Goal: Information Seeking & Learning: Compare options

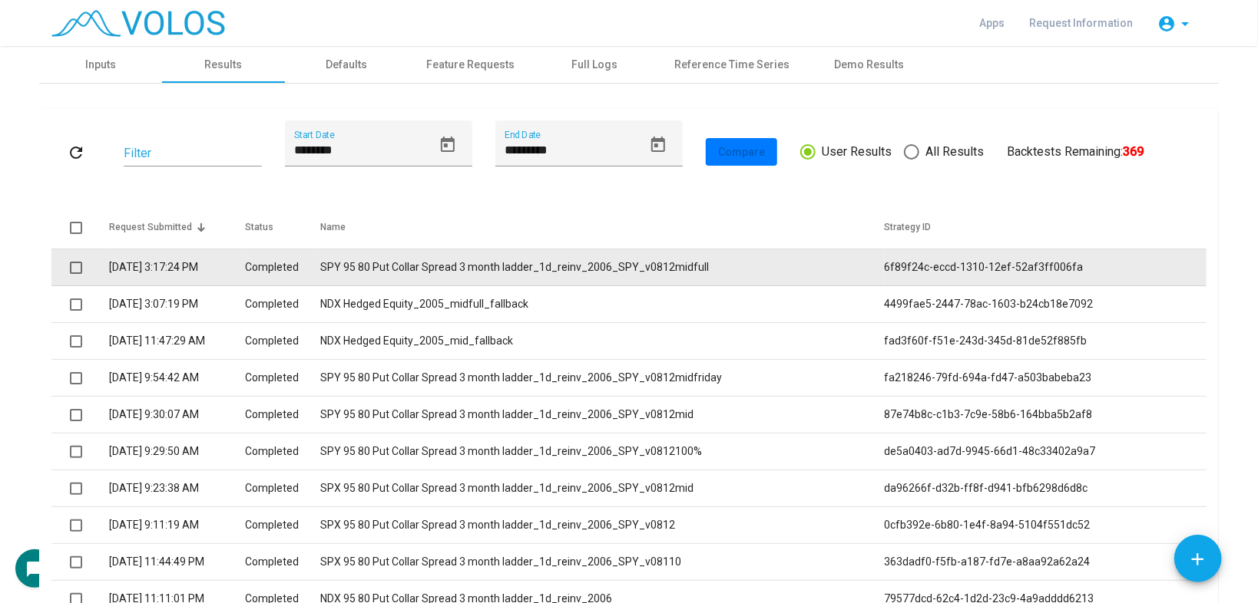
click at [537, 263] on td "SPY 95 80 Put Collar Spread 3 month ladder_1d_reinv_2006_SPY_v0812midfull" at bounding box center [602, 268] width 564 height 37
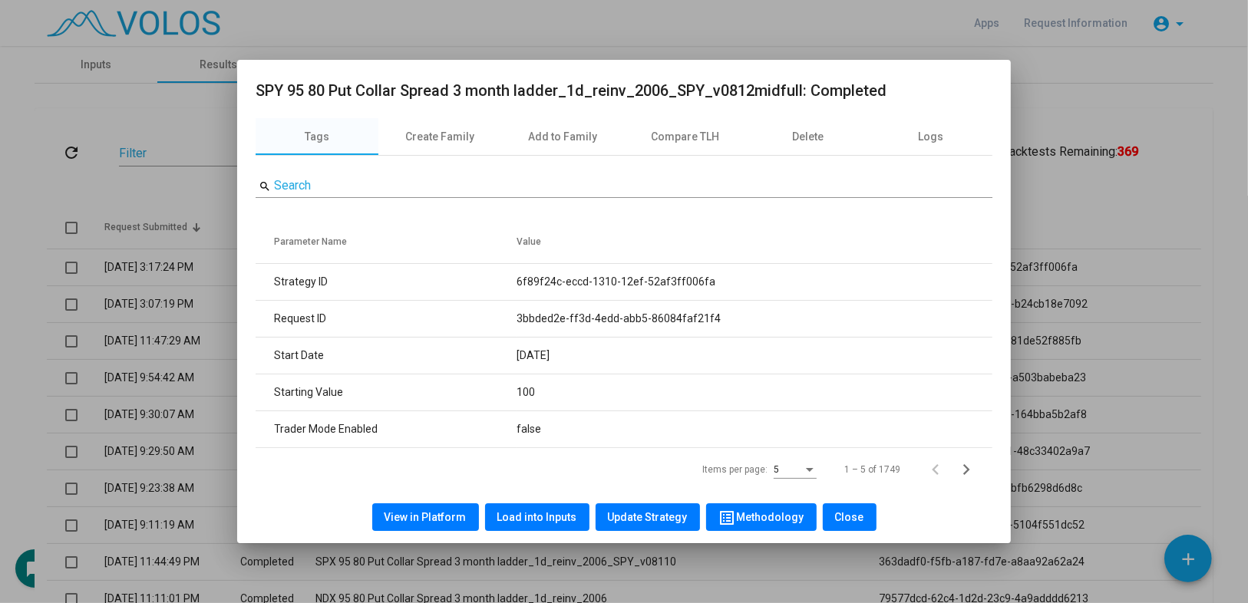
click at [136, 160] on div at bounding box center [624, 301] width 1248 height 603
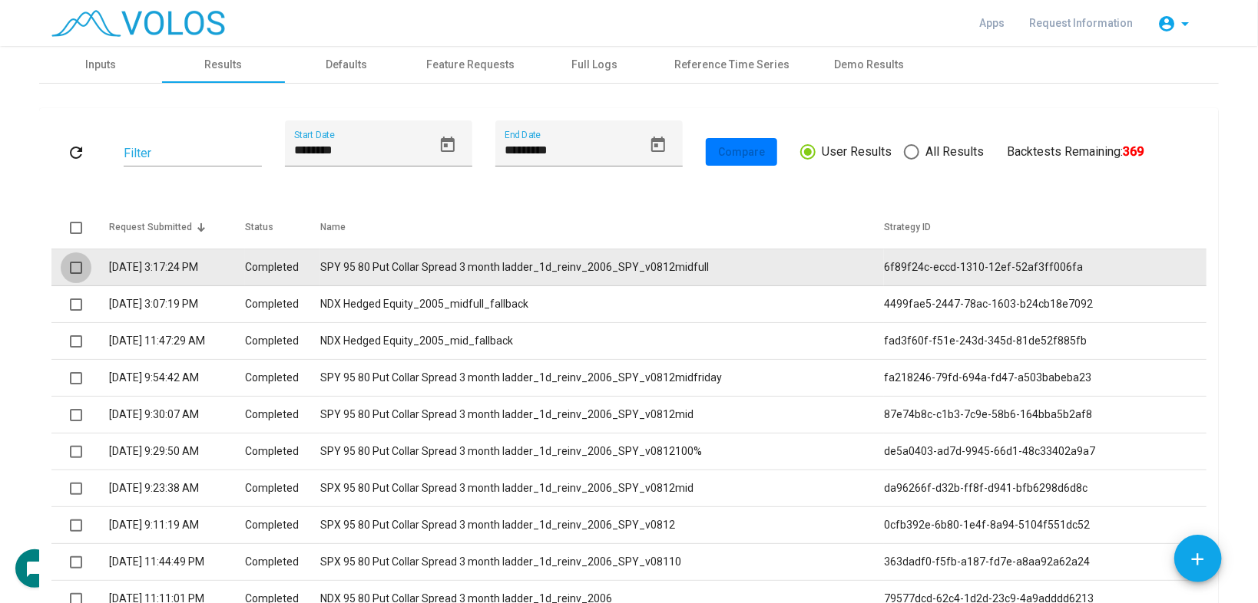
click at [76, 267] on span at bounding box center [76, 268] width 12 height 12
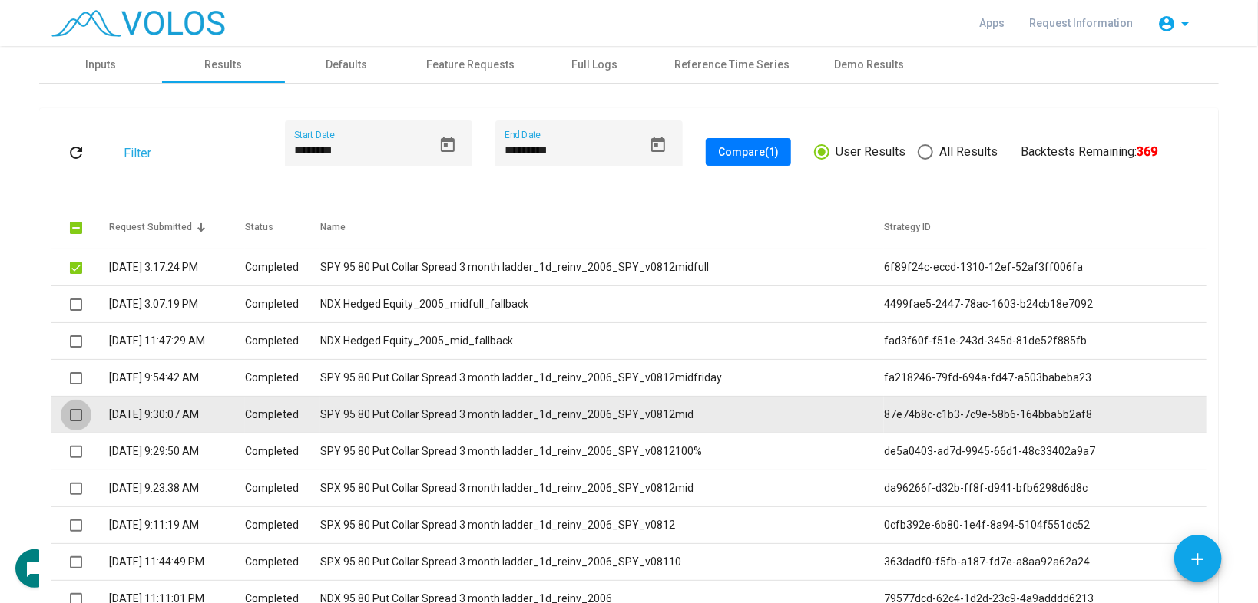
click at [71, 412] on span at bounding box center [76, 415] width 12 height 12
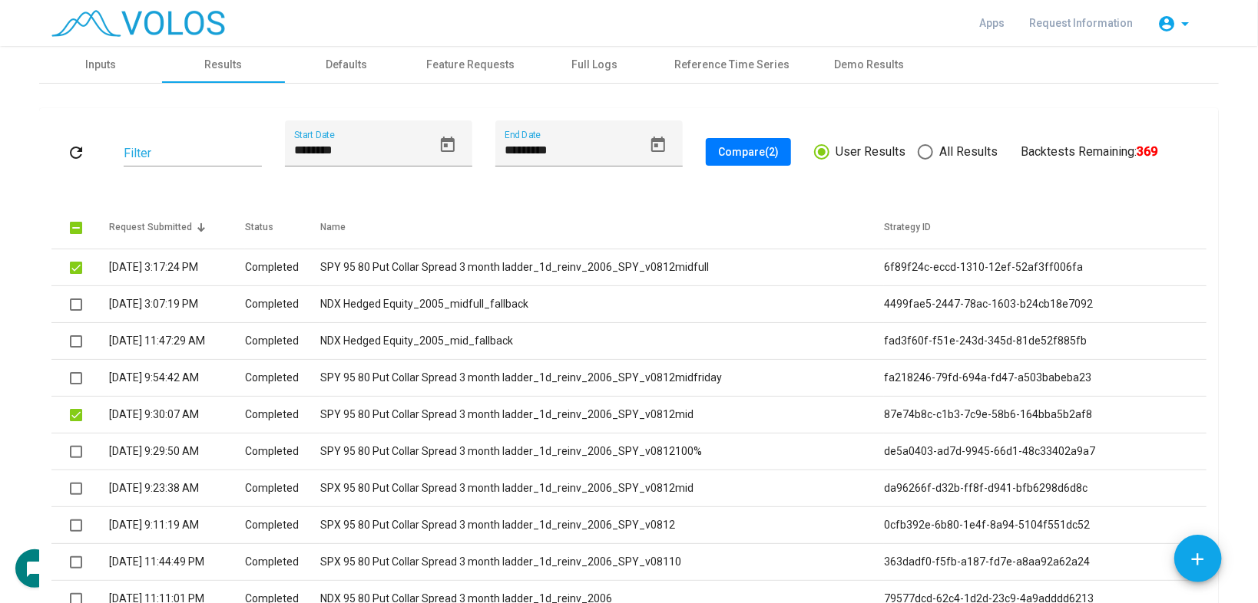
click at [743, 143] on button "Compare (2)" at bounding box center [748, 152] width 85 height 28
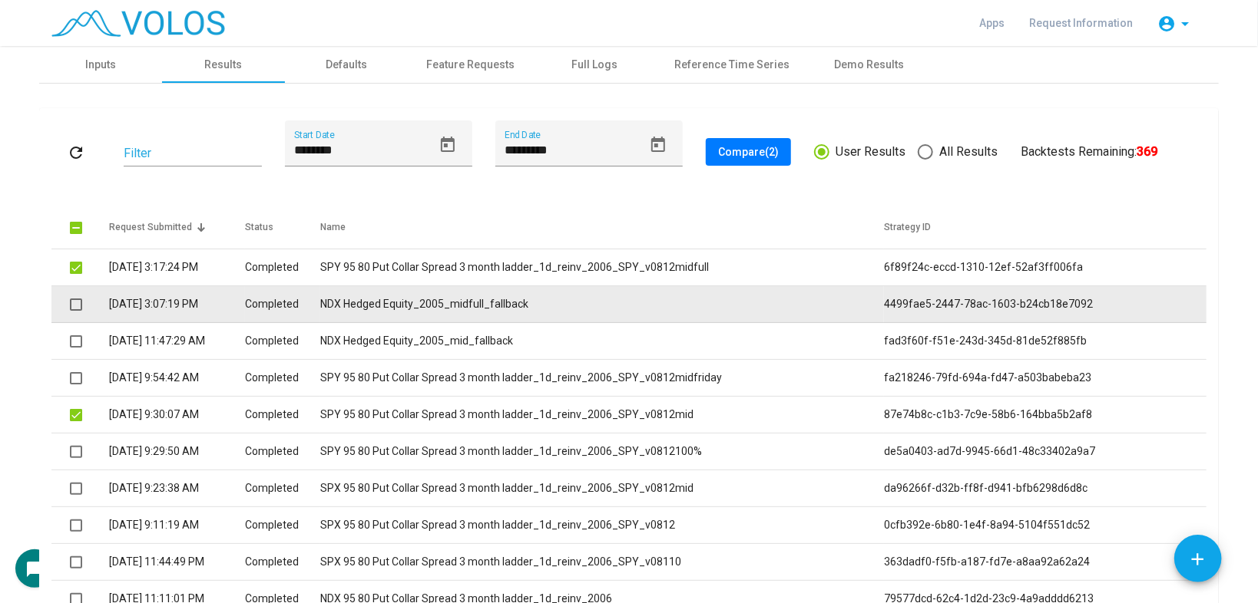
click at [403, 297] on td "NDX Hedged Equity_2005_midfull_fallback" at bounding box center [602, 304] width 564 height 37
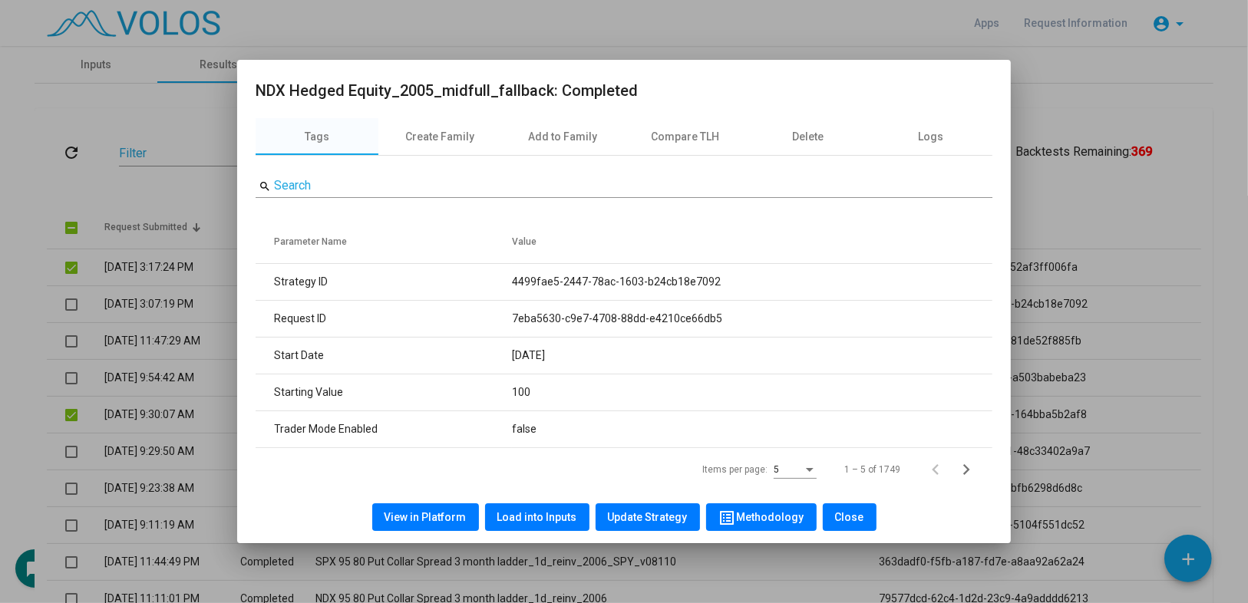
click at [521, 522] on span "Load into Inputs" at bounding box center [538, 517] width 80 height 12
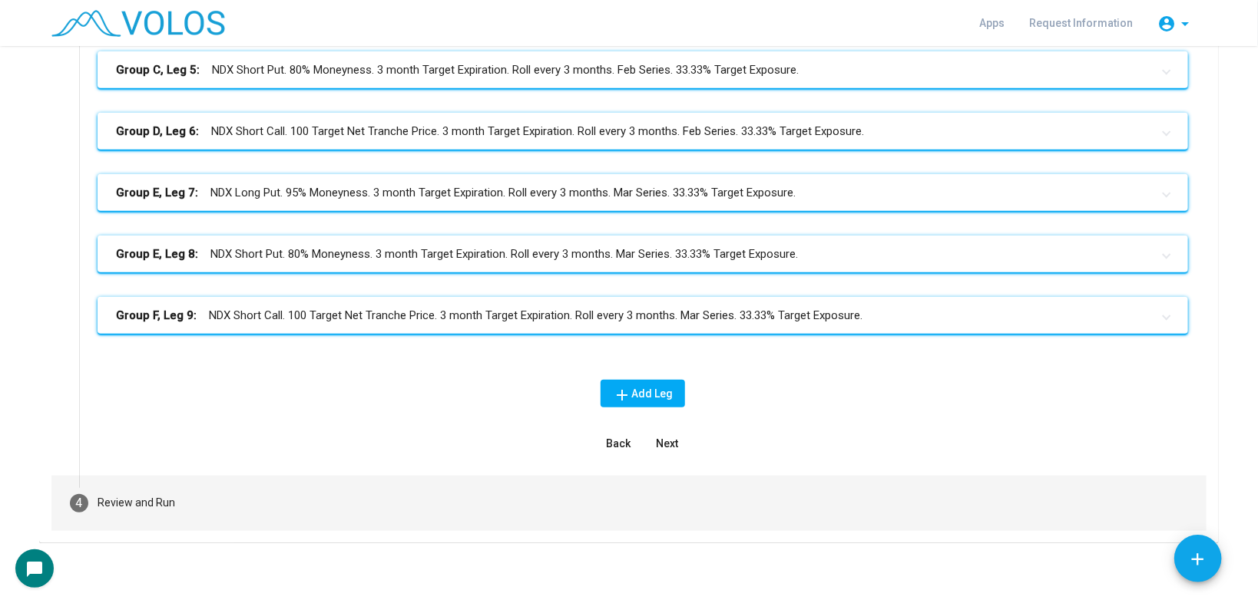
click at [177, 494] on mat-step-header "4 Review and Run" at bounding box center [628, 503] width 1155 height 55
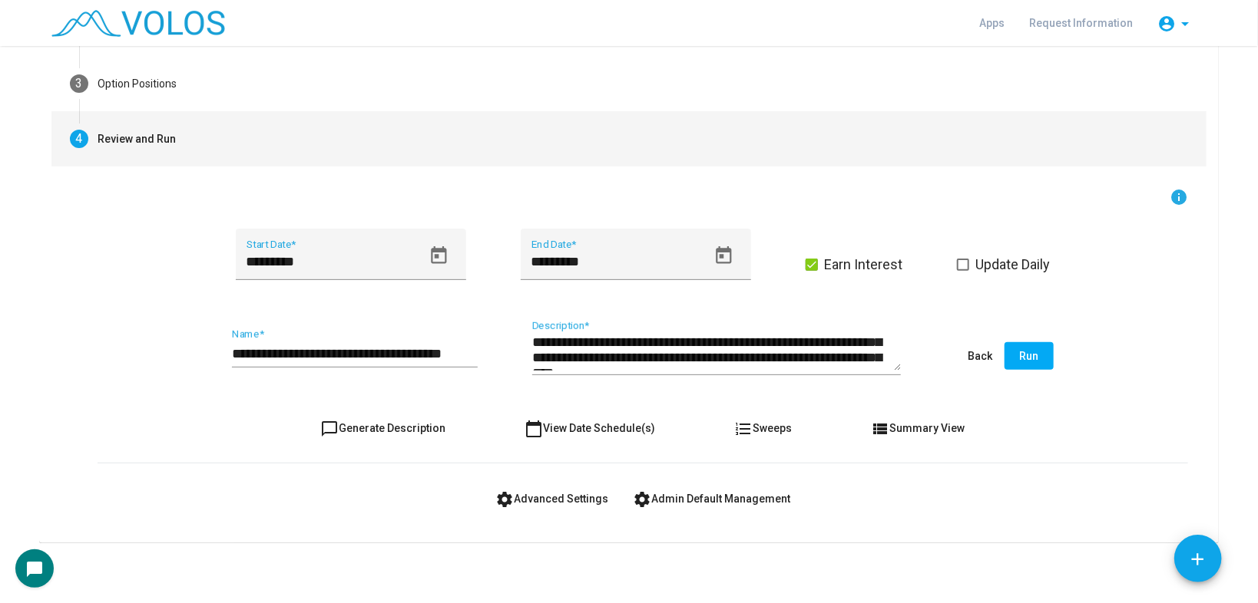
scroll to position [31, 0]
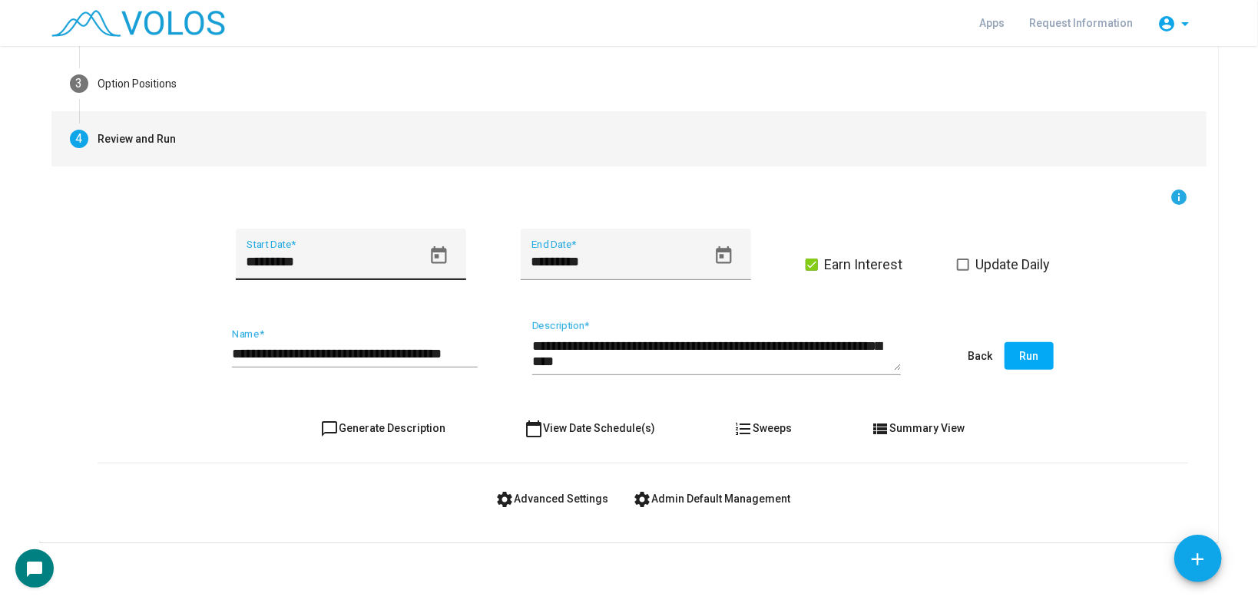
click at [435, 256] on icon "Open calendar" at bounding box center [438, 256] width 21 height 21
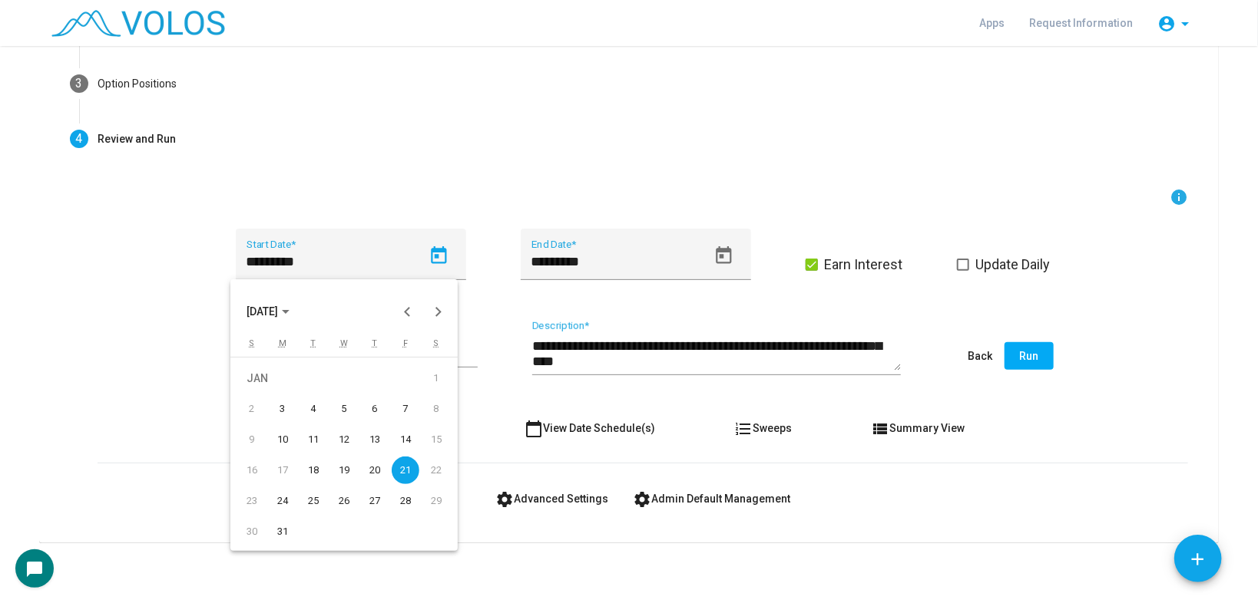
click at [0, 413] on div at bounding box center [629, 301] width 1258 height 603
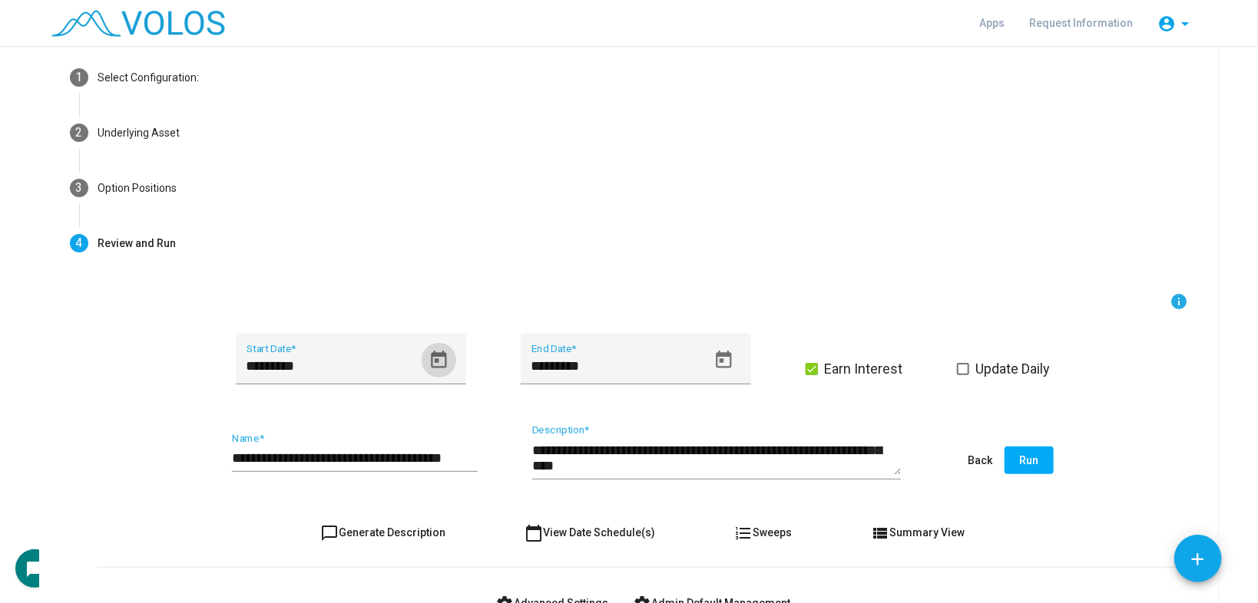
scroll to position [0, 0]
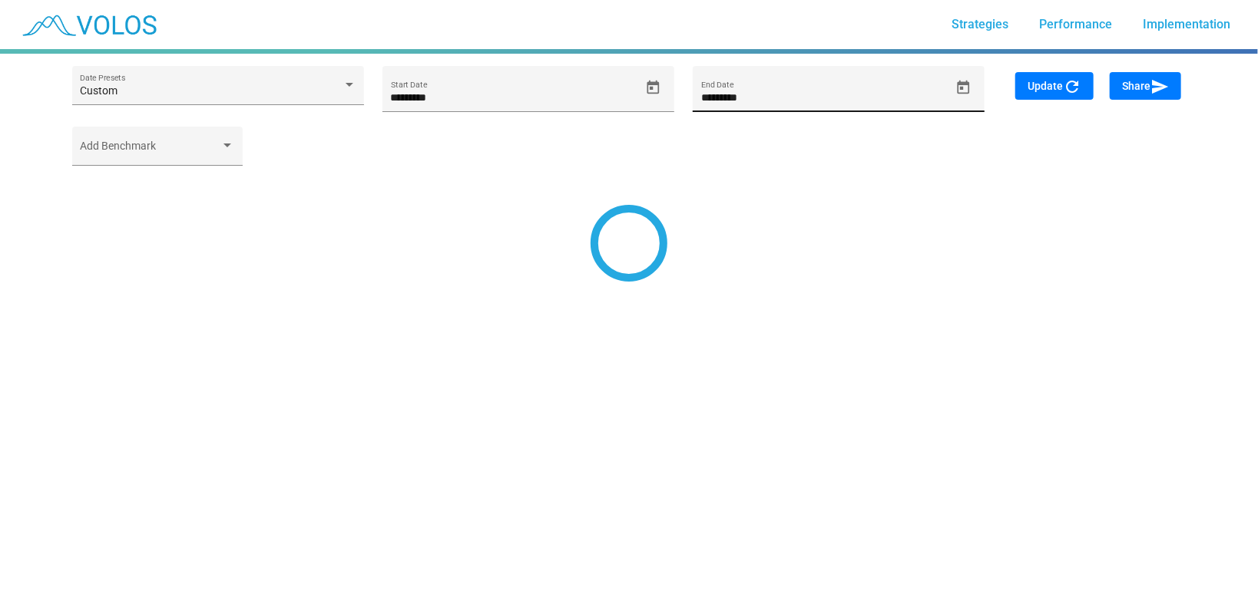
type input "*********"
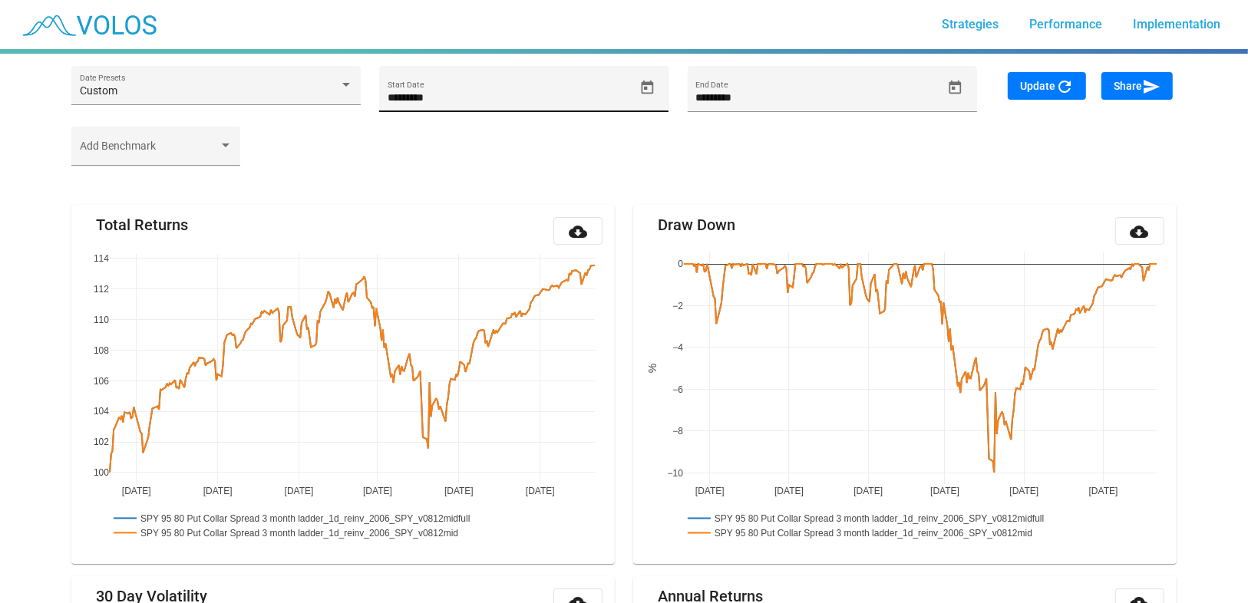
click at [649, 81] on icon "Open calendar" at bounding box center [648, 87] width 12 height 14
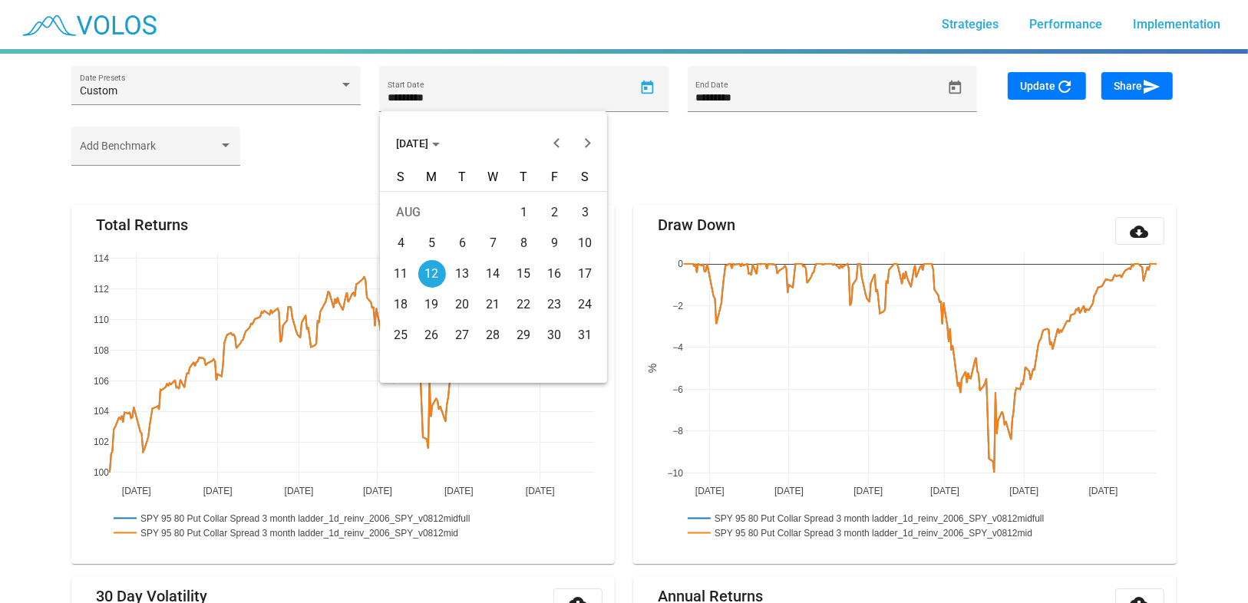
click at [431, 131] on button "AUG 2024" at bounding box center [418, 143] width 68 height 31
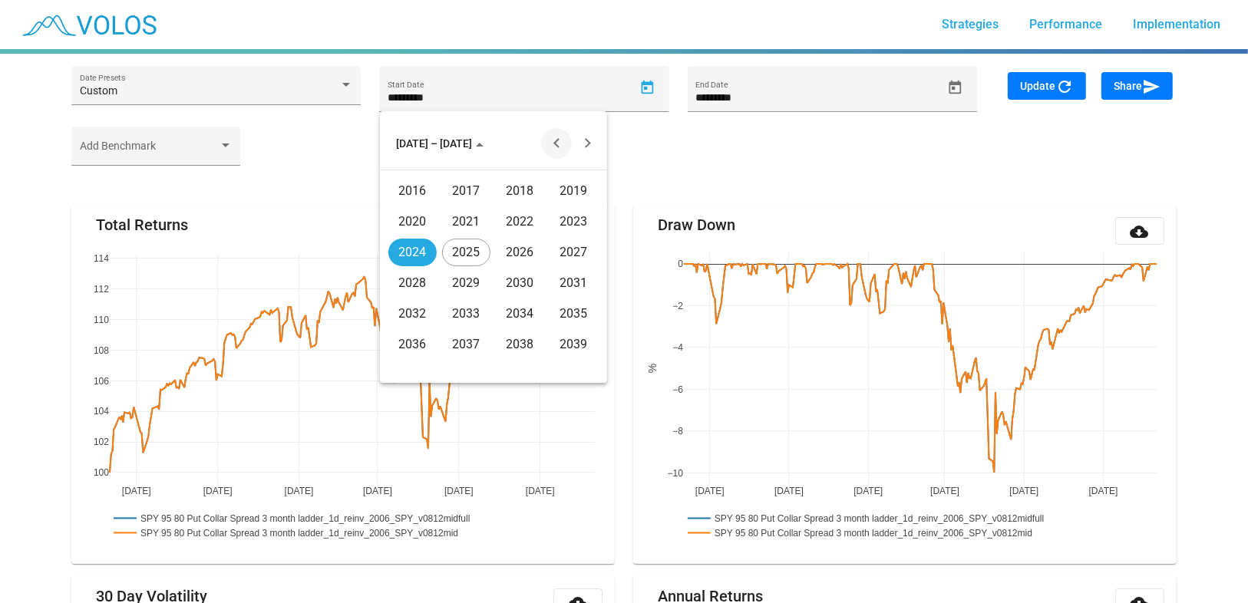
click at [555, 138] on button "Previous 20 years" at bounding box center [556, 143] width 31 height 31
click at [507, 285] on div "2006" at bounding box center [520, 283] width 48 height 28
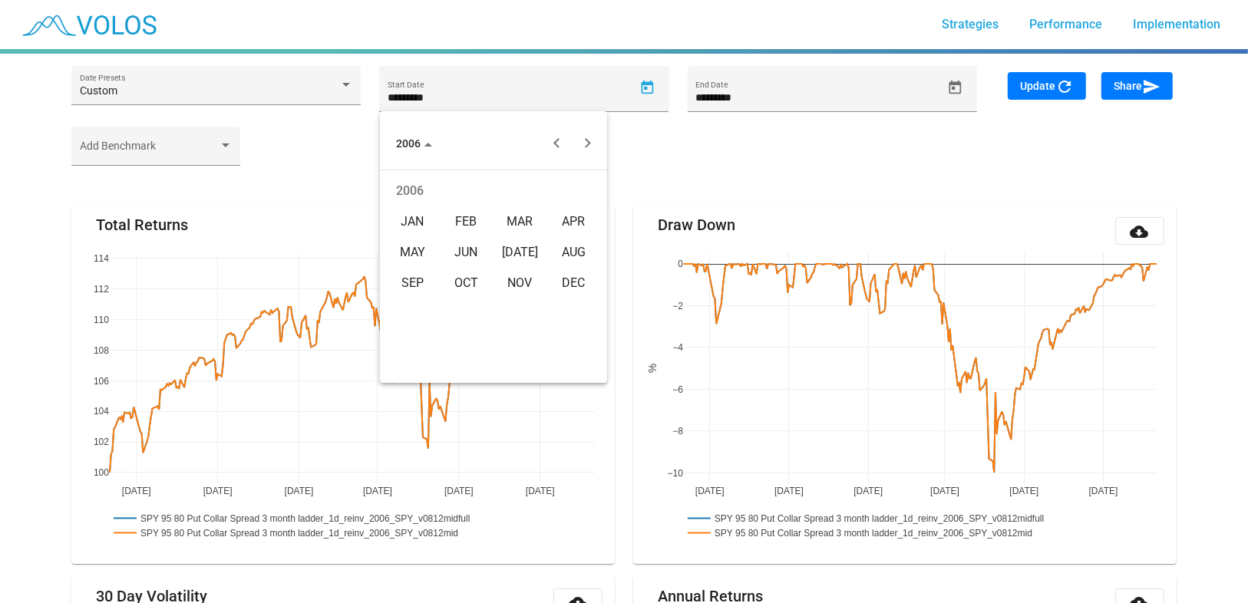
click at [408, 222] on div "JAN" at bounding box center [412, 222] width 48 height 28
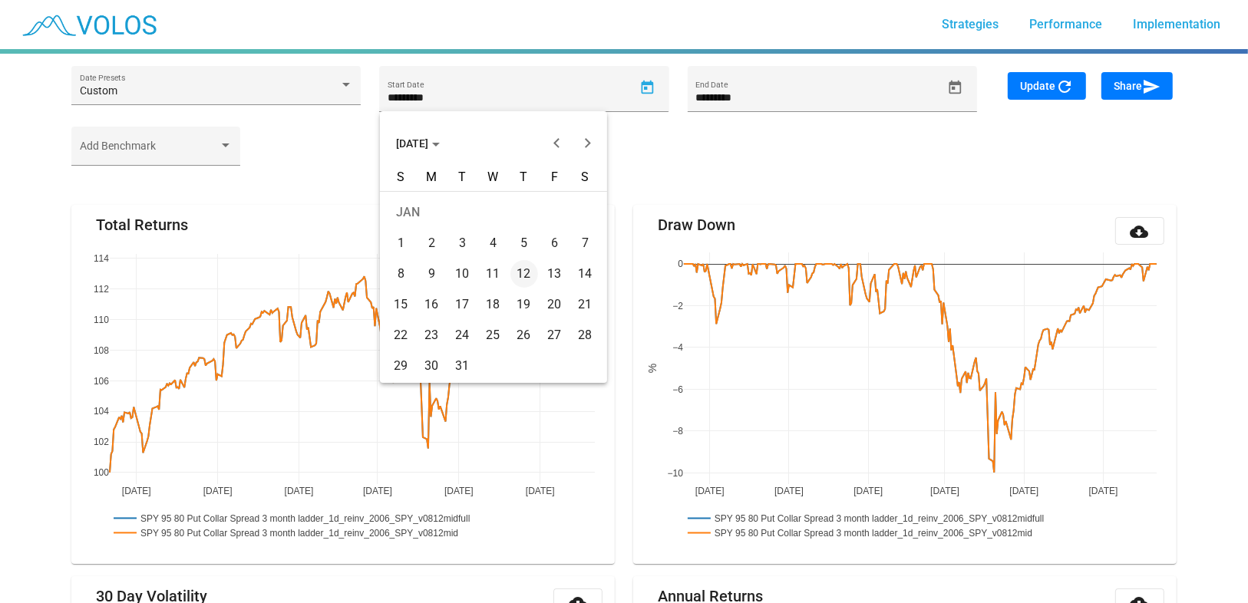
click at [516, 304] on div "19" at bounding box center [525, 305] width 28 height 28
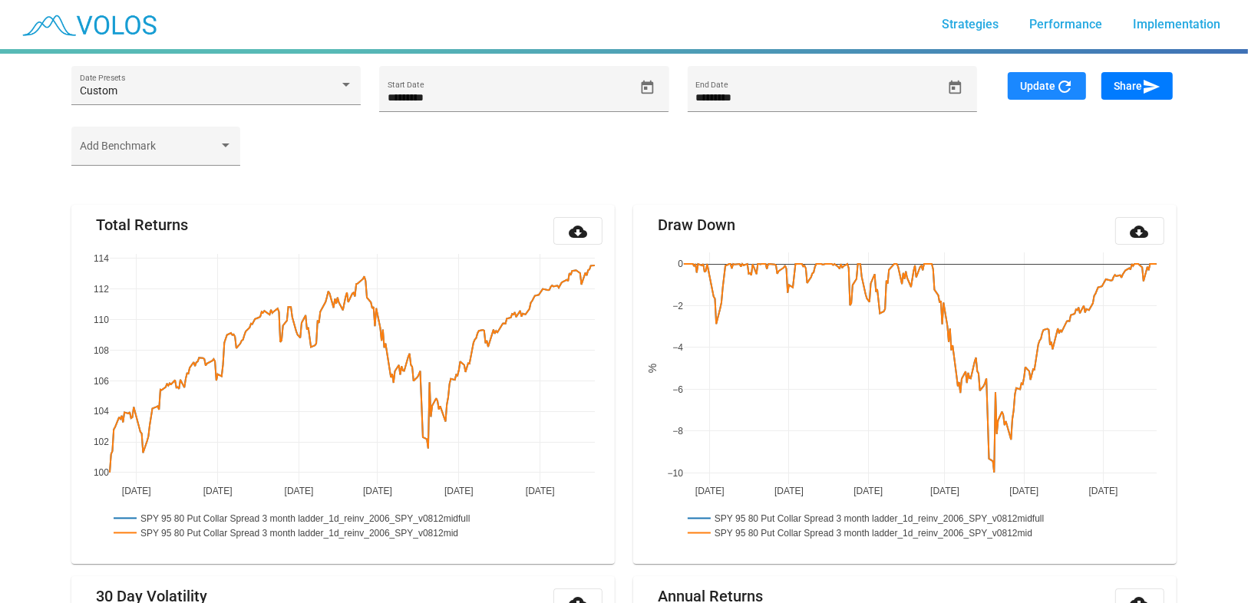
click at [1025, 87] on span "Update refresh" at bounding box center [1047, 86] width 54 height 12
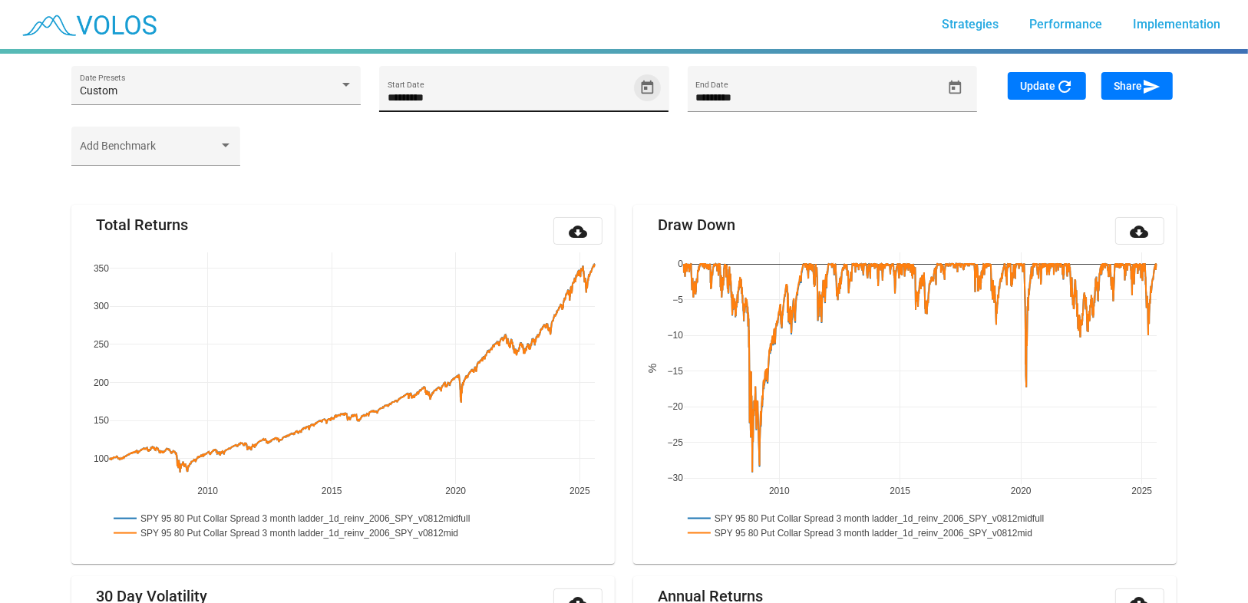
click at [650, 83] on icon "Open calendar" at bounding box center [648, 87] width 12 height 14
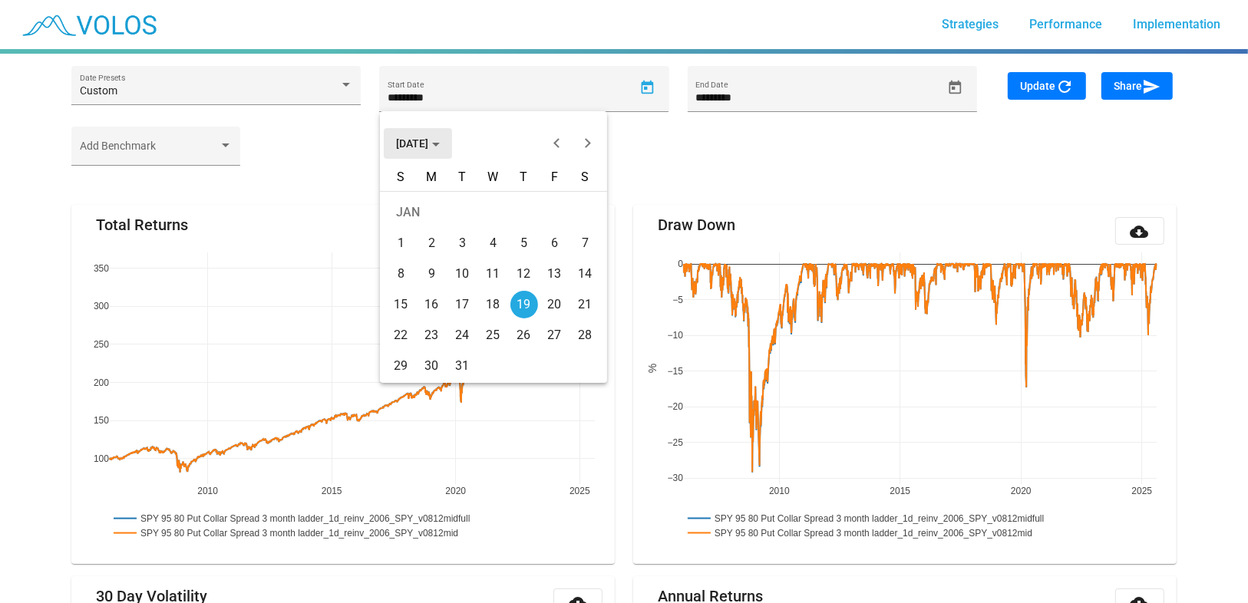
click at [440, 140] on span "JAN 2006" at bounding box center [418, 143] width 44 height 12
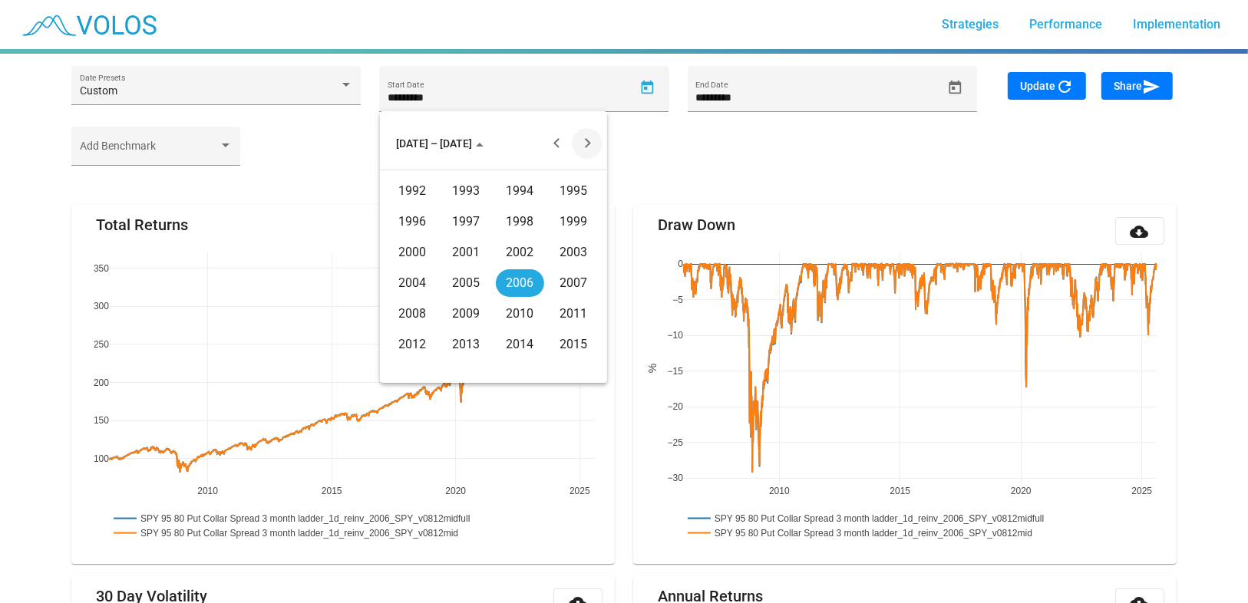
click at [583, 143] on button "Next 20 years" at bounding box center [587, 143] width 31 height 31
click at [469, 223] on div "2021" at bounding box center [466, 222] width 48 height 28
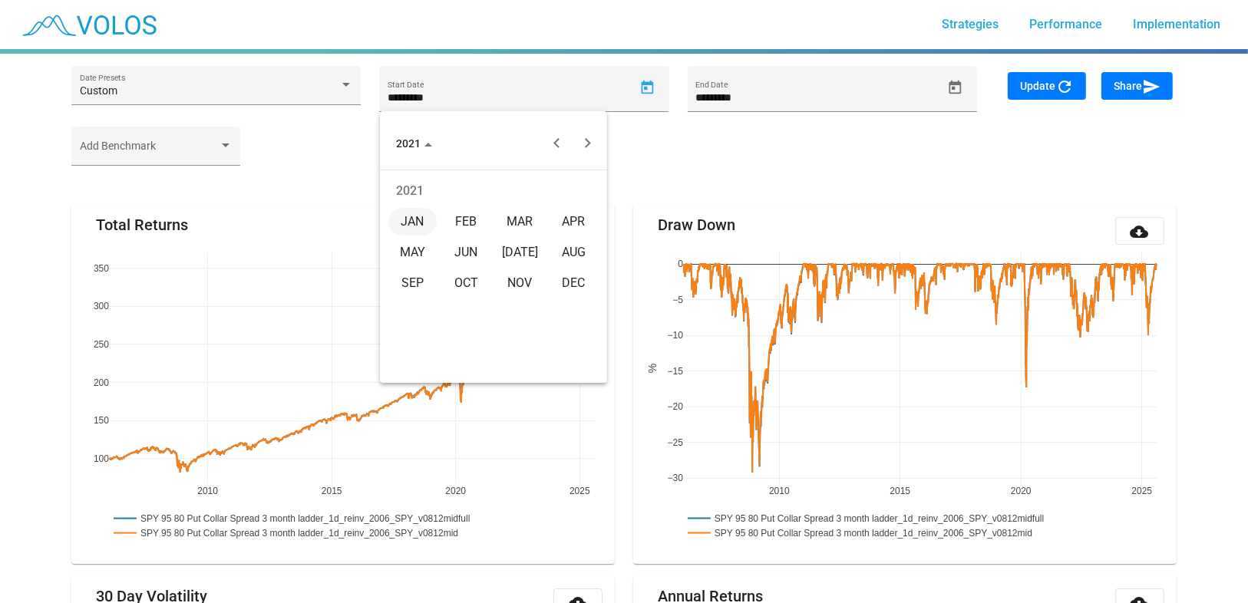
click at [529, 277] on div "NOV" at bounding box center [520, 283] width 48 height 28
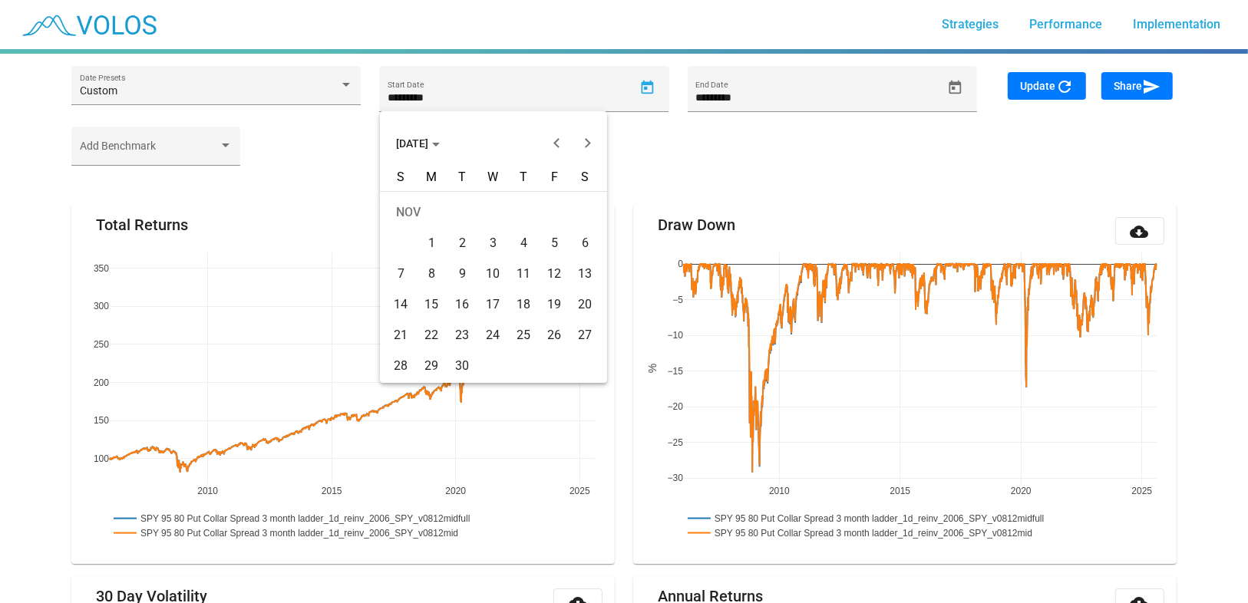
click at [544, 303] on div "19" at bounding box center [555, 305] width 28 height 28
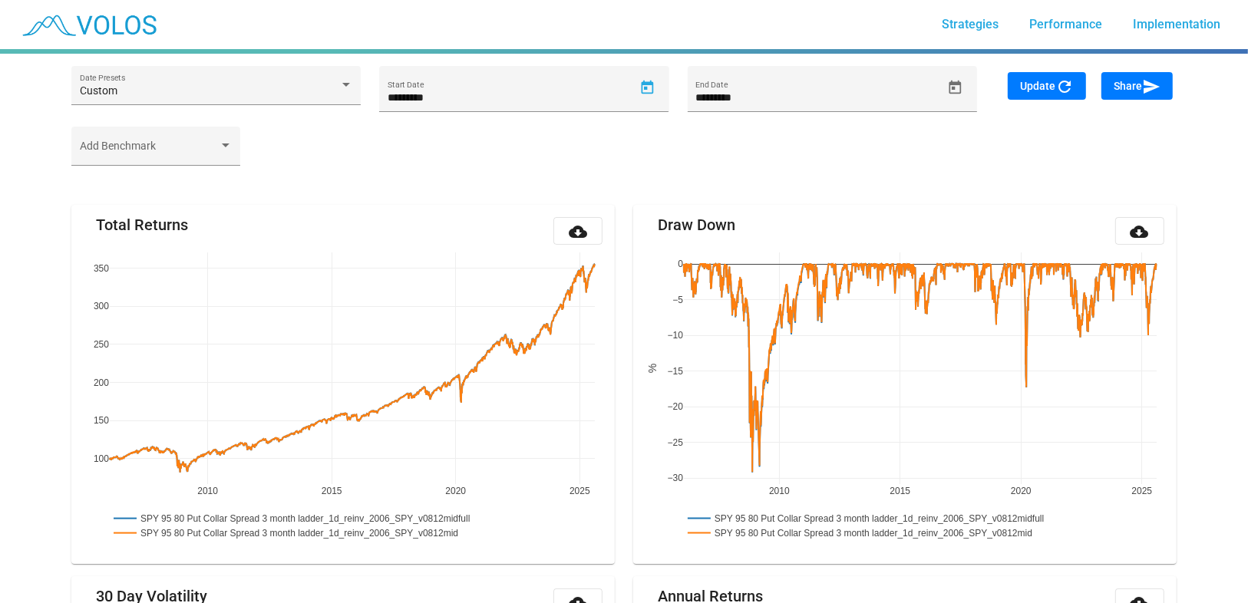
type input "**********"
click at [1047, 81] on span "Update refresh" at bounding box center [1047, 86] width 54 height 12
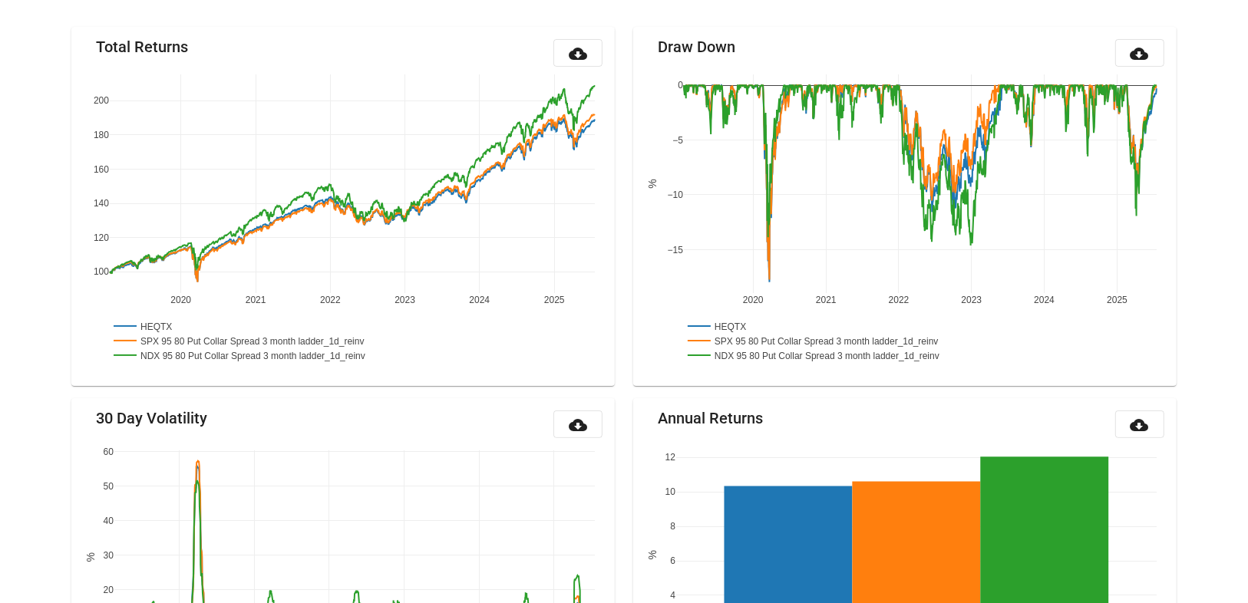
scroll to position [180, 0]
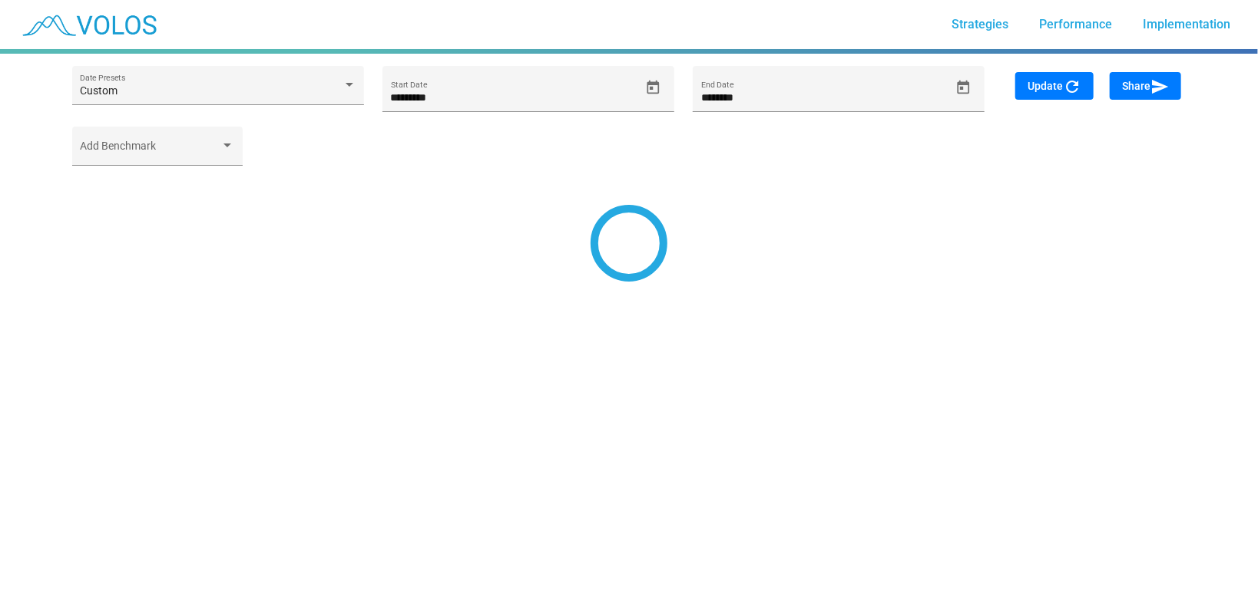
type input "*********"
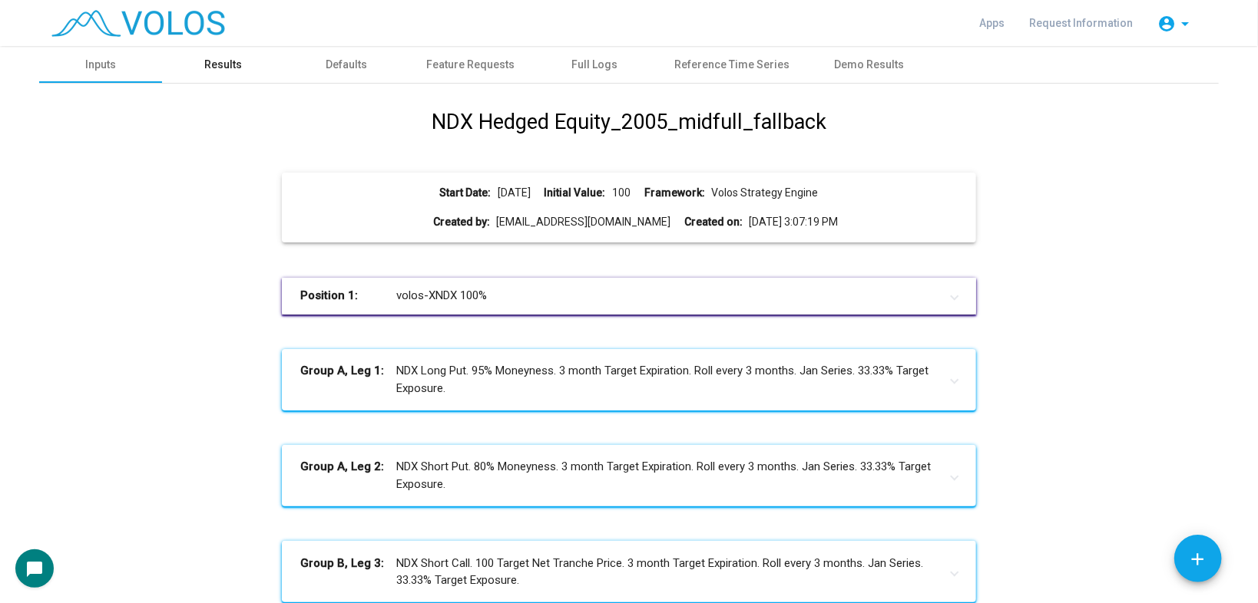
click at [214, 58] on div "Results" at bounding box center [224, 65] width 38 height 16
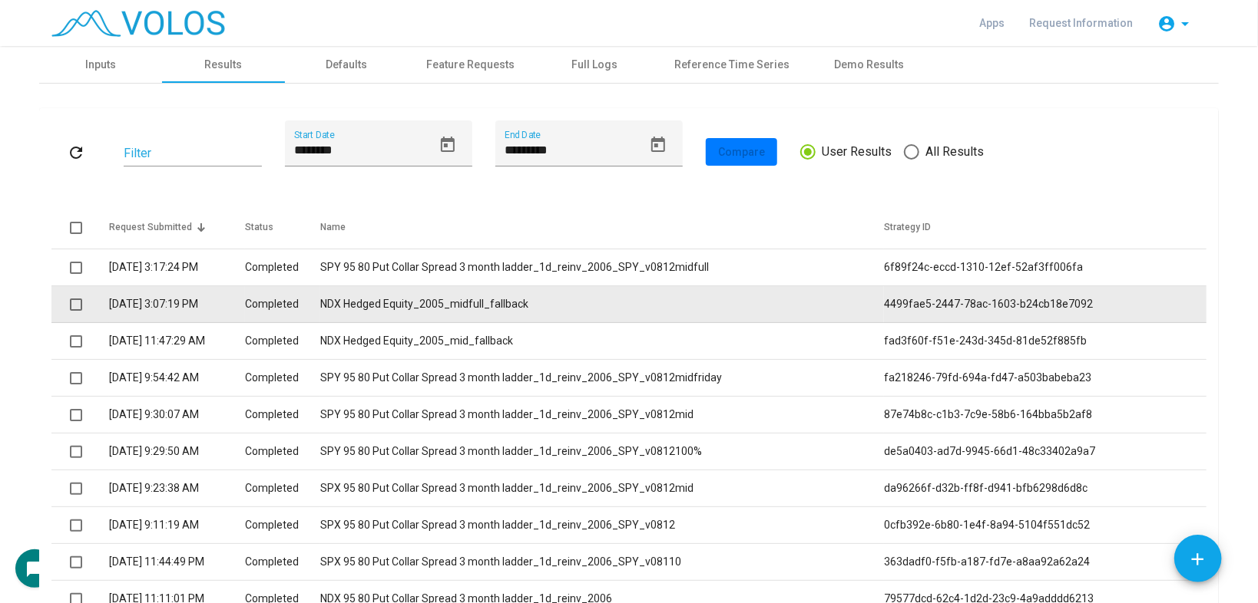
click at [498, 310] on td "NDX Hedged Equity_2005_midfull_fallback" at bounding box center [602, 304] width 564 height 37
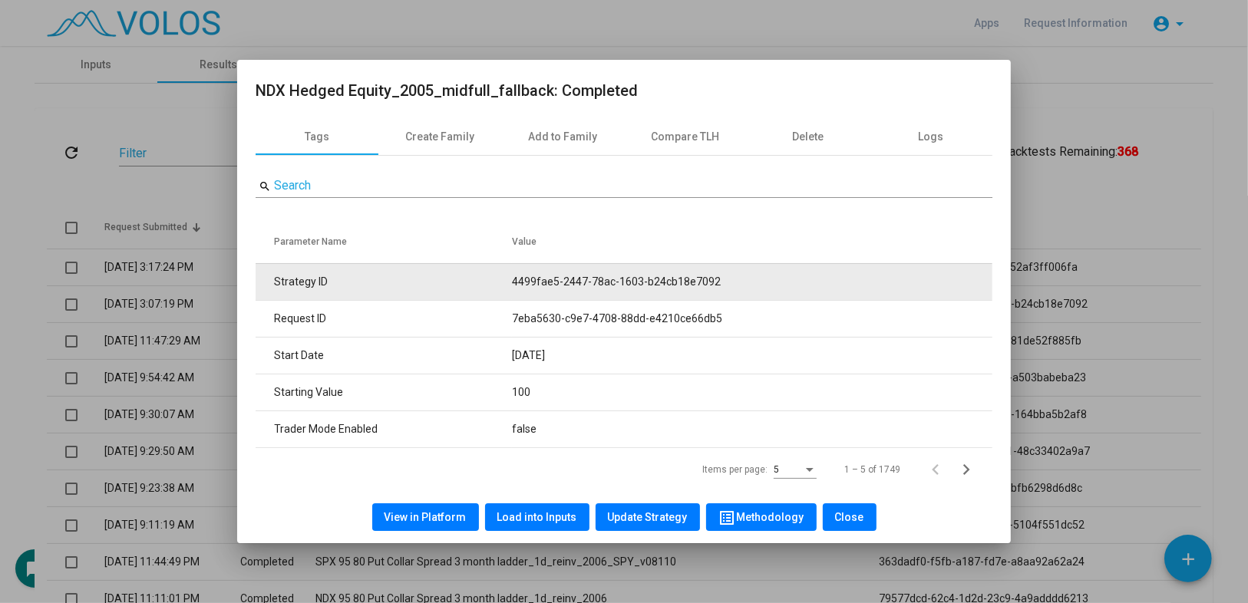
drag, startPoint x: 514, startPoint y: 279, endPoint x: 726, endPoint y: 273, distance: 212.8
click at [726, 273] on tr "Strategy ID 4499fae5-2447-78ac-1603-b24cb18e7092" at bounding box center [624, 281] width 737 height 37
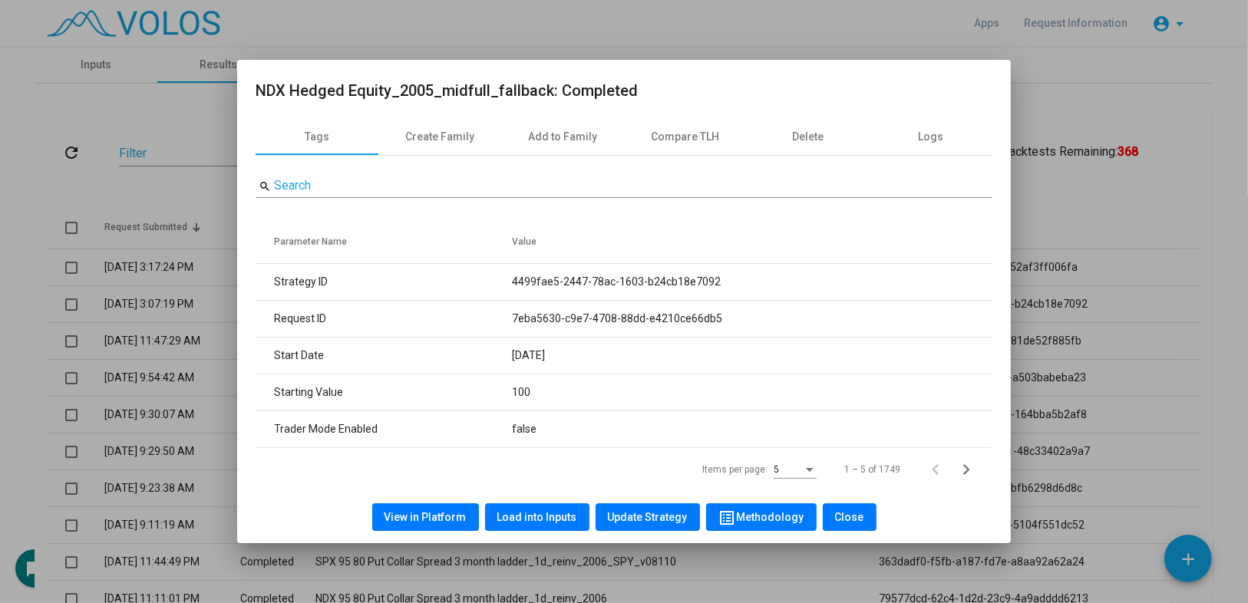
copy tr "4499fae5-2447-78ac-1603-b24cb18e7092"
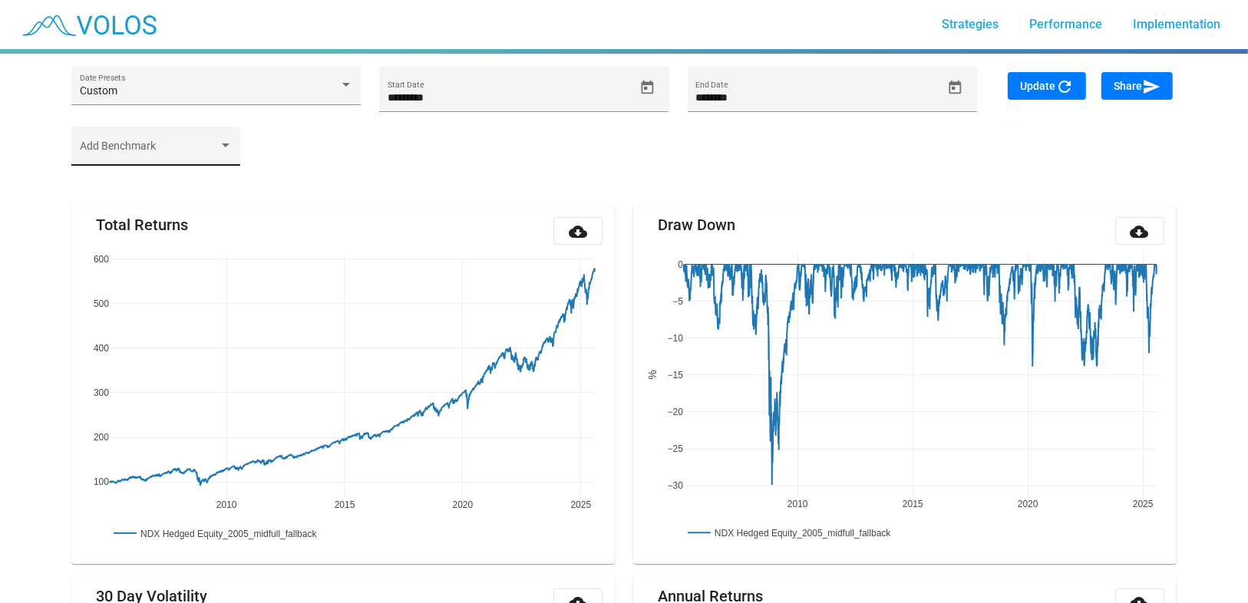
click at [124, 150] on span at bounding box center [149, 152] width 139 height 12
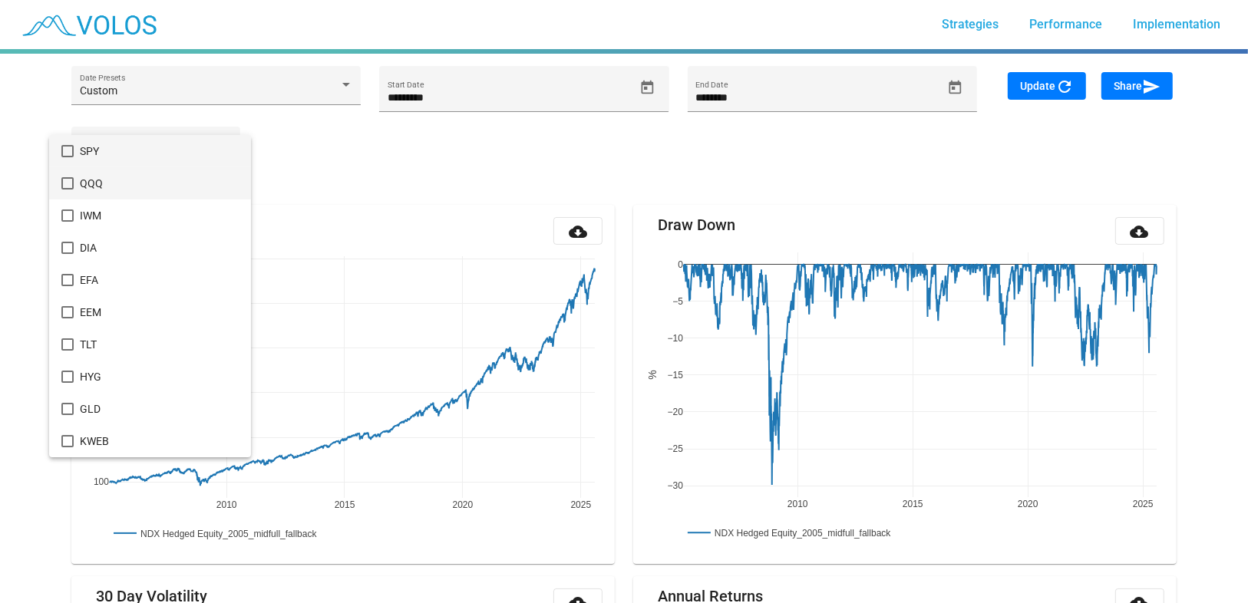
click at [91, 186] on span "QQQ" at bounding box center [159, 183] width 159 height 32
click at [1056, 78] on div at bounding box center [624, 301] width 1248 height 603
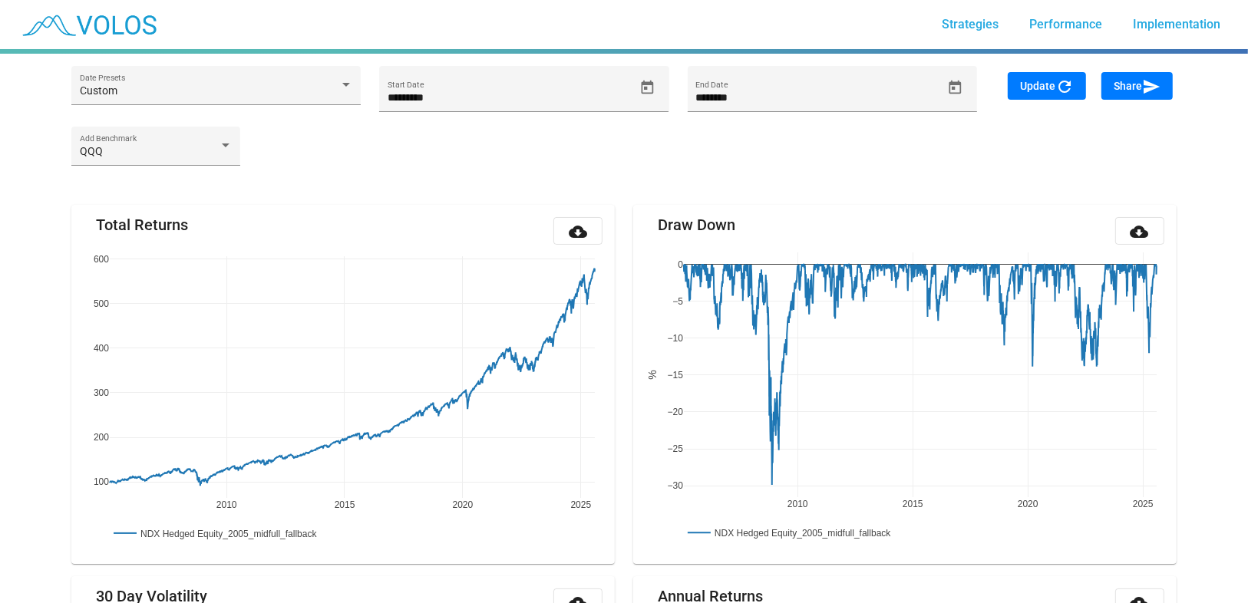
click at [1054, 85] on span "Update refresh" at bounding box center [1047, 86] width 54 height 12
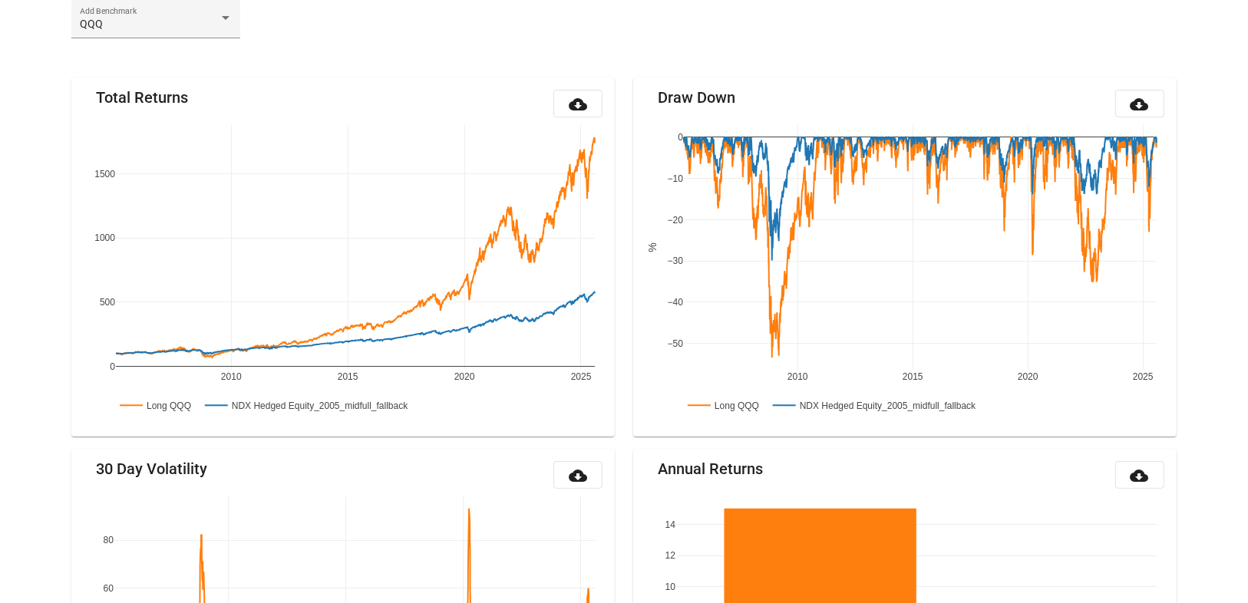
scroll to position [180, 0]
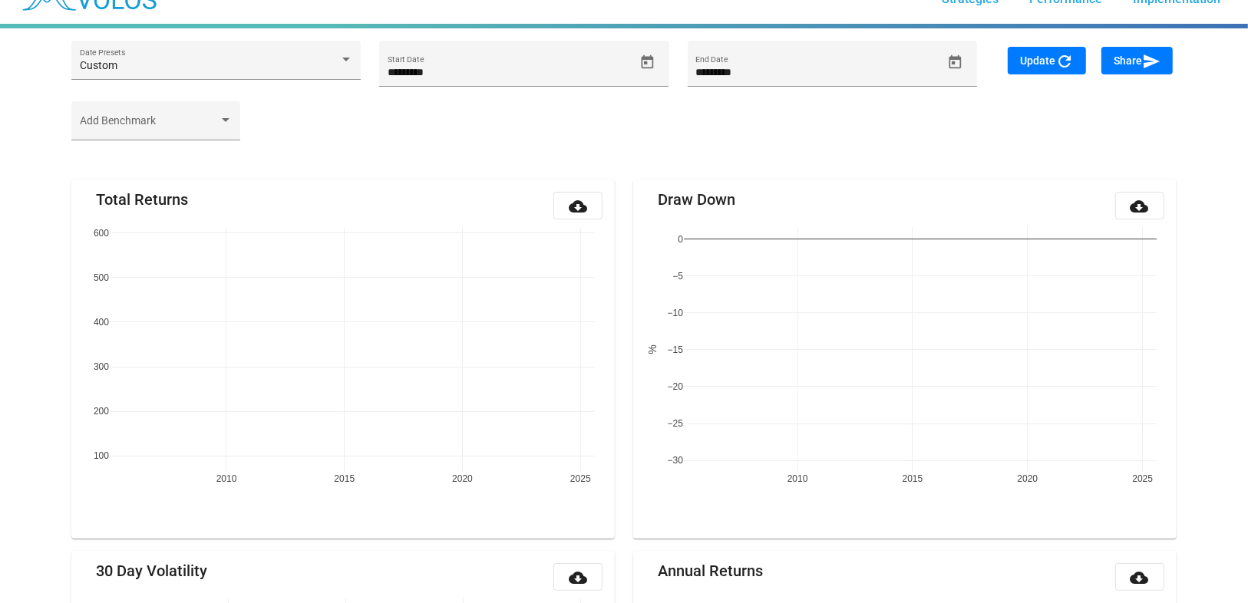
scroll to position [180, 0]
